Goal: Contribute content

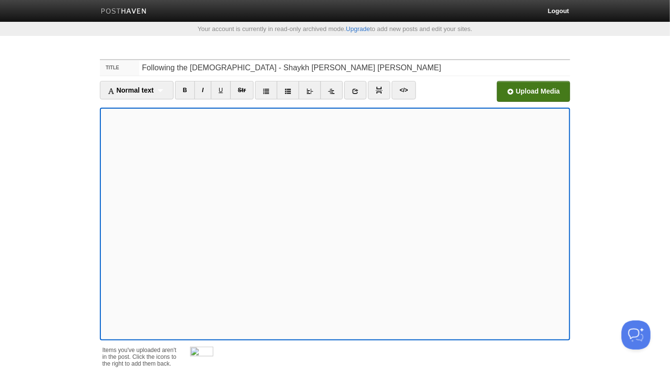
click at [522, 90] on input "file" at bounding box center [241, 93] width 734 height 49
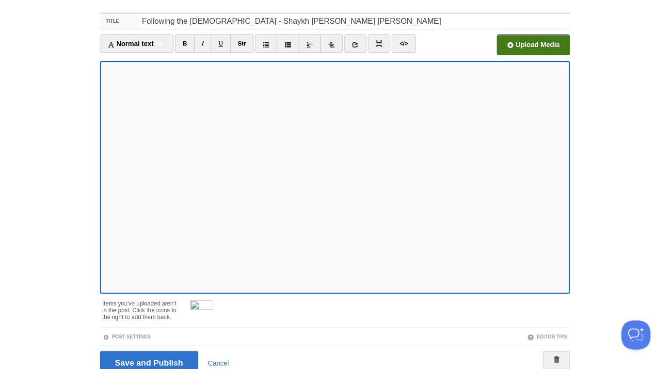
scroll to position [88, 0]
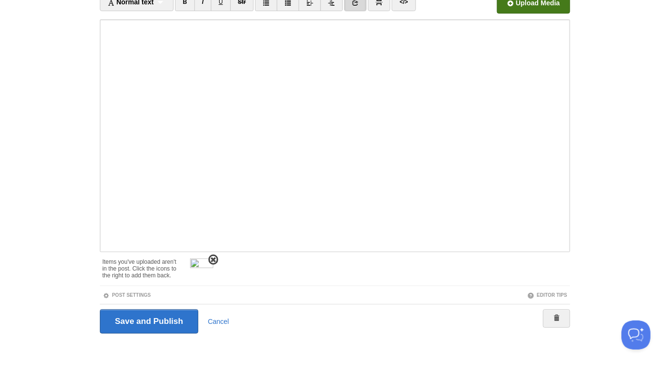
click at [212, 257] on span at bounding box center [213, 259] width 7 height 7
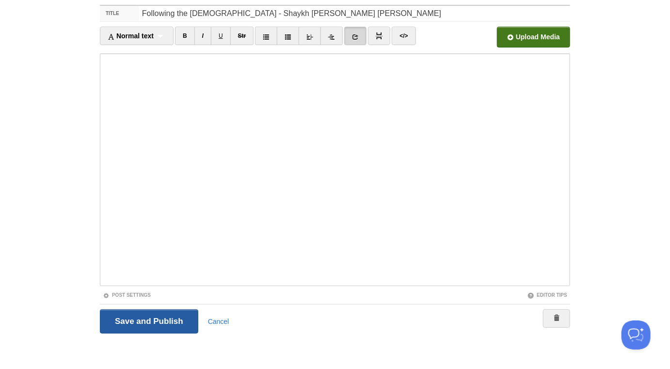
click at [185, 320] on input "Save and Publish" at bounding box center [149, 321] width 98 height 24
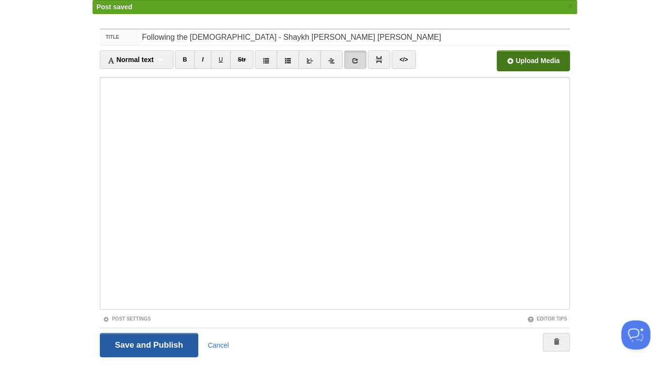
scroll to position [50, 0]
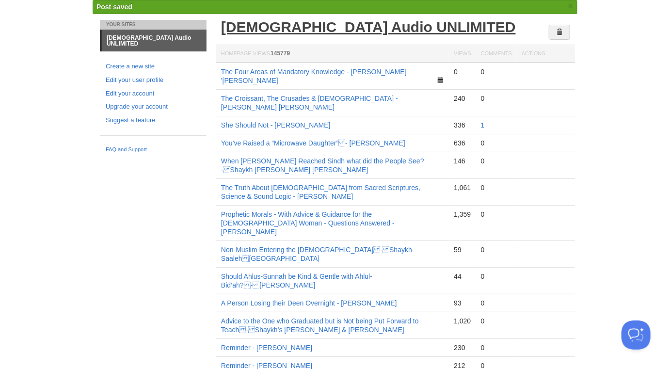
click at [329, 29] on link "[DEMOGRAPHIC_DATA] Audio UNLIMITED" at bounding box center [368, 27] width 295 height 16
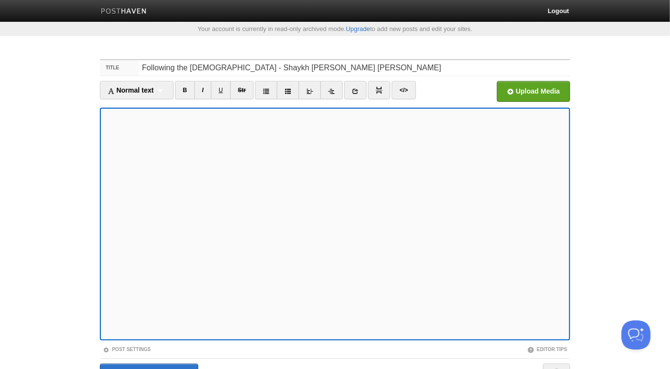
scroll to position [54, 0]
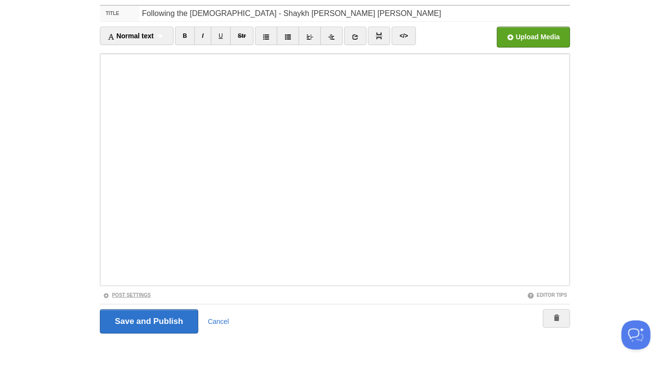
click at [142, 293] on link "Post Settings" at bounding box center [127, 294] width 48 height 5
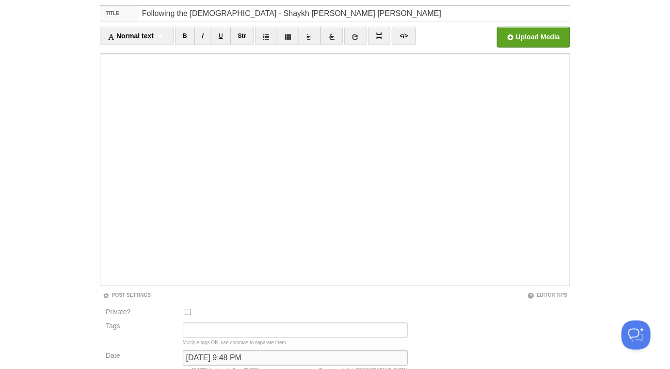
click at [226, 356] on input "[DATE] 9:48 PM" at bounding box center [295, 358] width 225 height 16
type input "n"
type input "now"
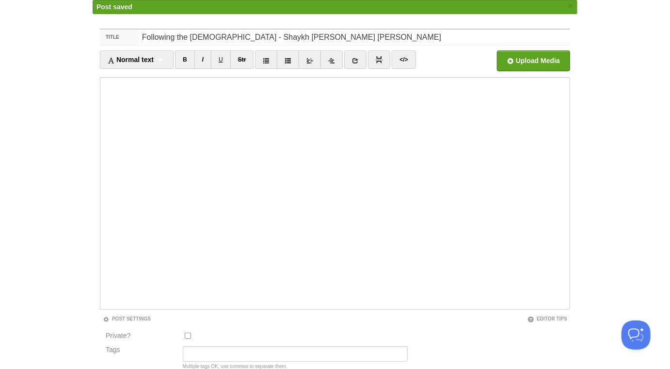
scroll to position [50, 0]
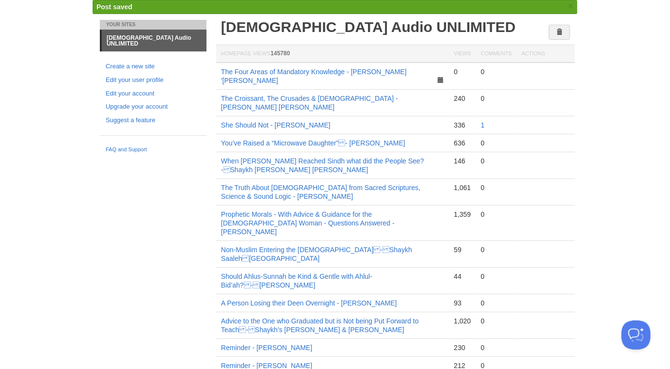
click at [322, 12] on div "Post saved ×" at bounding box center [335, 7] width 485 height 14
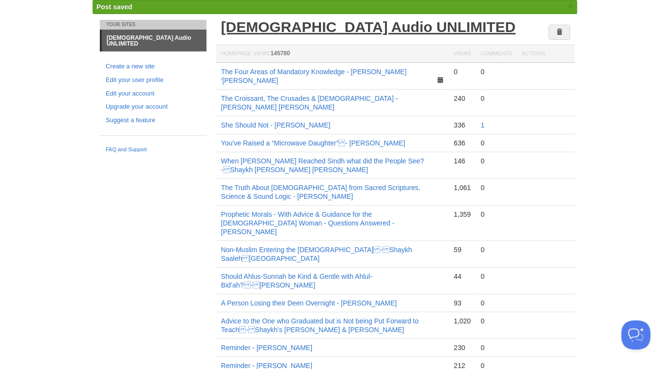
click at [322, 23] on link "[DEMOGRAPHIC_DATA] Audio UNLIMITED" at bounding box center [368, 27] width 295 height 16
